Goal: Use online tool/utility

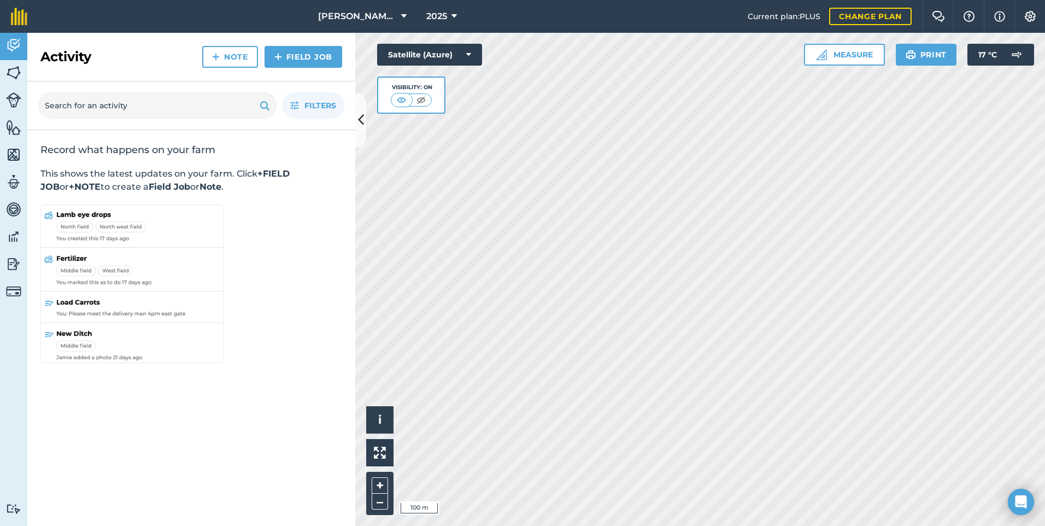
click at [793, 525] on html "[PERSON_NAME] Pastoral 2025 Current plan : PLUS Change plan Farm Chat Help Info…" at bounding box center [522, 263] width 1045 height 526
click at [828, 57] on button "Measure" at bounding box center [844, 55] width 81 height 22
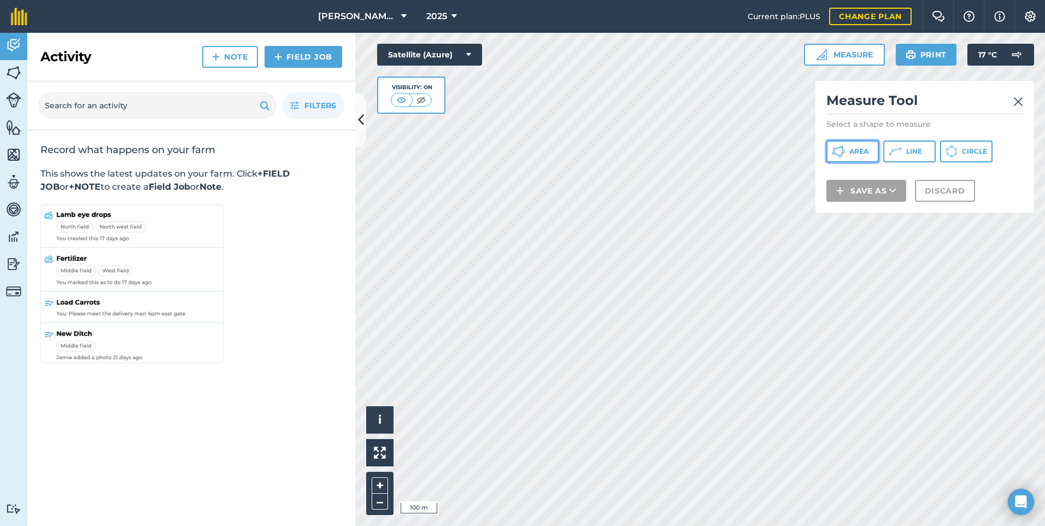
click at [859, 155] on span "Area" at bounding box center [859, 151] width 19 height 9
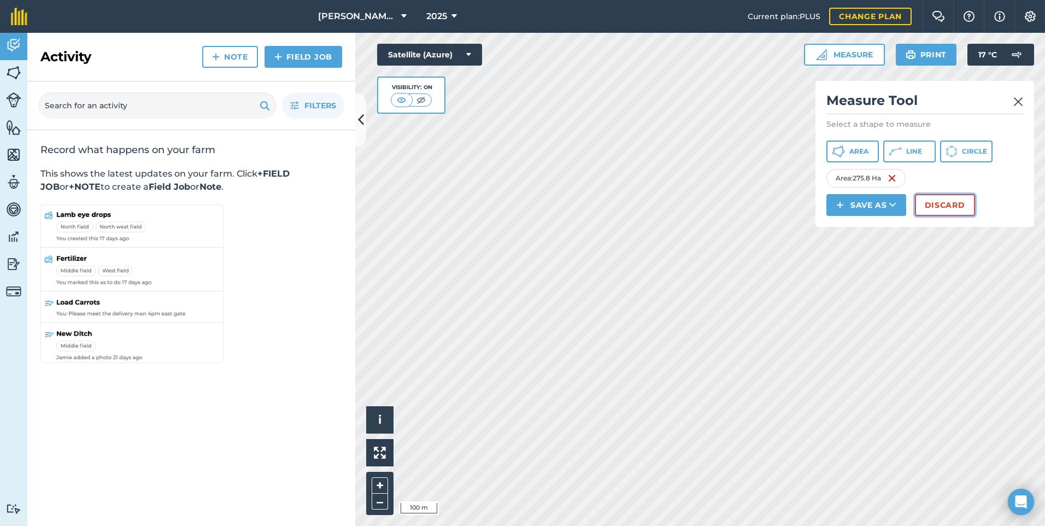
click at [936, 213] on button "Discard" at bounding box center [945, 205] width 60 height 22
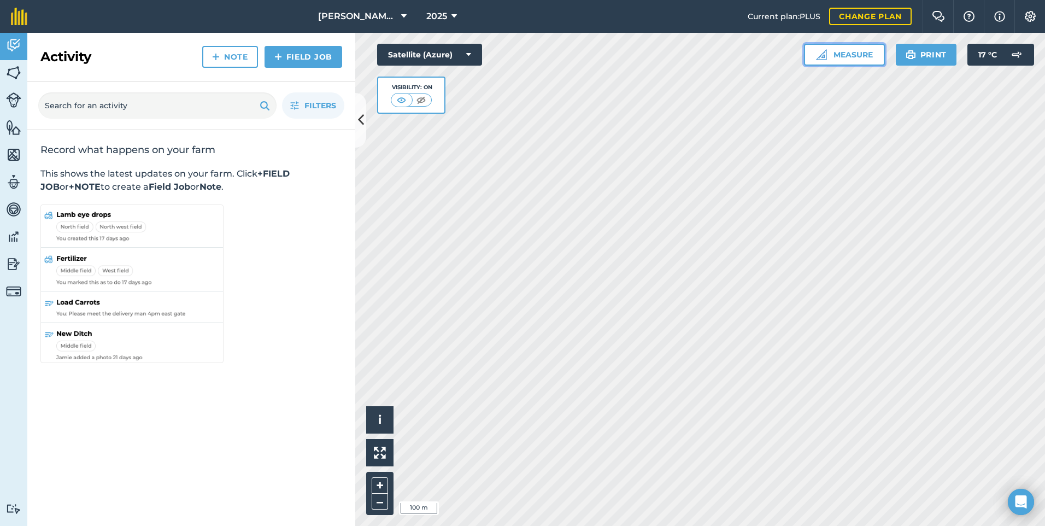
click at [853, 57] on button "Measure" at bounding box center [844, 55] width 81 height 22
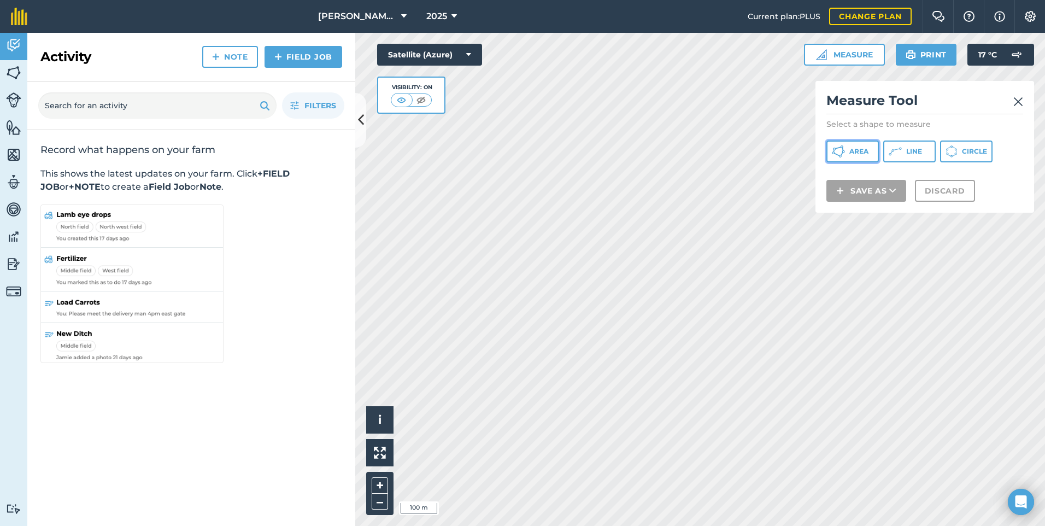
click at [852, 156] on button "Area" at bounding box center [853, 151] width 52 height 22
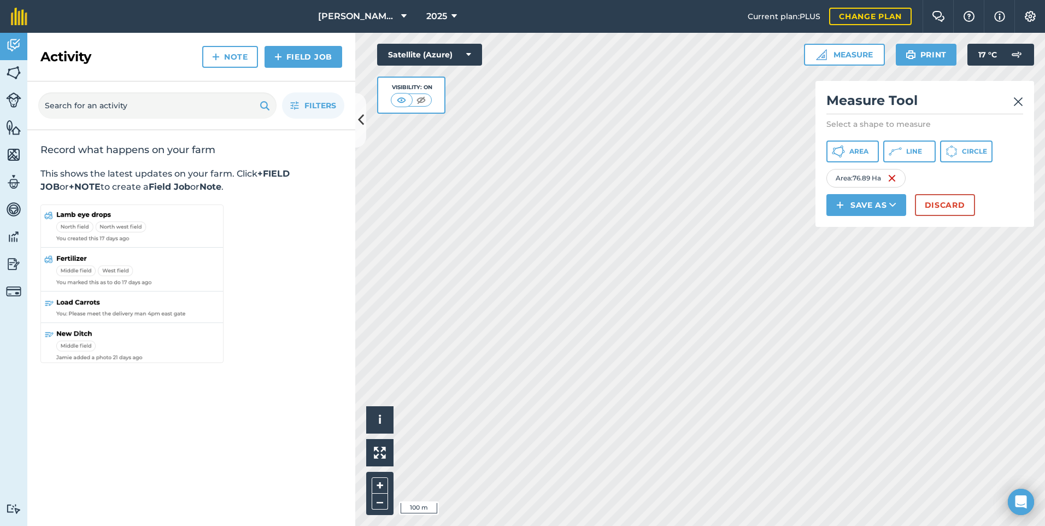
click at [878, 525] on html "[PERSON_NAME] Pastoral 2025 Current plan : PLUS Change plan Farm Chat Help Info…" at bounding box center [522, 263] width 1045 height 526
